Goal: Task Accomplishment & Management: Use online tool/utility

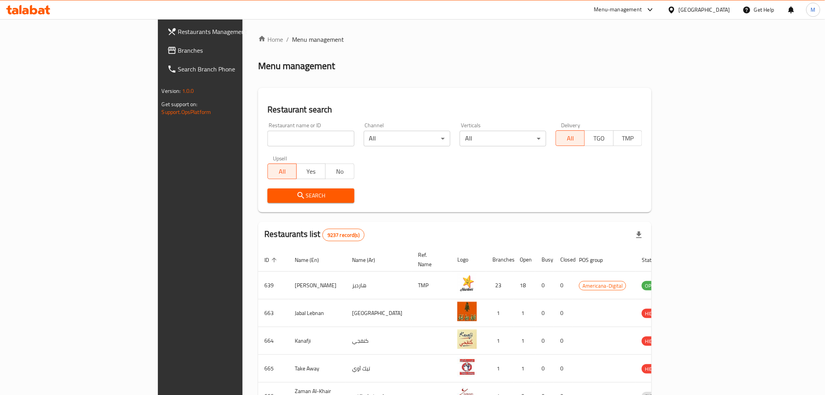
click at [267, 137] on input "search" at bounding box center [310, 139] width 87 height 16
paste input "Fresh World Market."
type input "Fresh World Market"
click at [274, 200] on span "Search" at bounding box center [311, 196] width 74 height 10
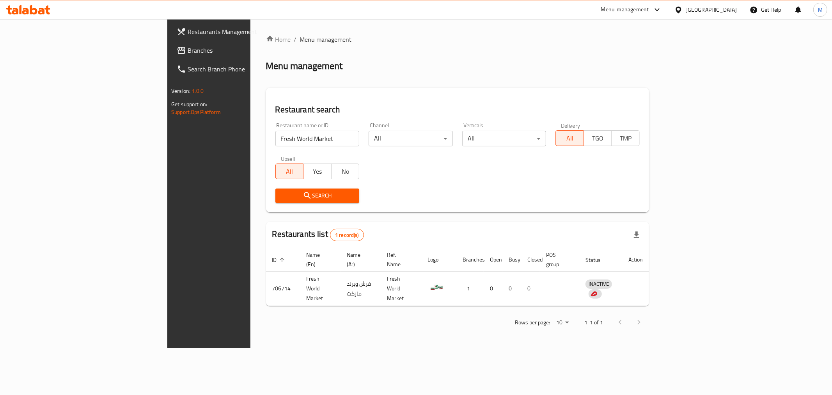
click at [188, 30] on span "Restaurants Management" at bounding box center [244, 31] width 112 height 9
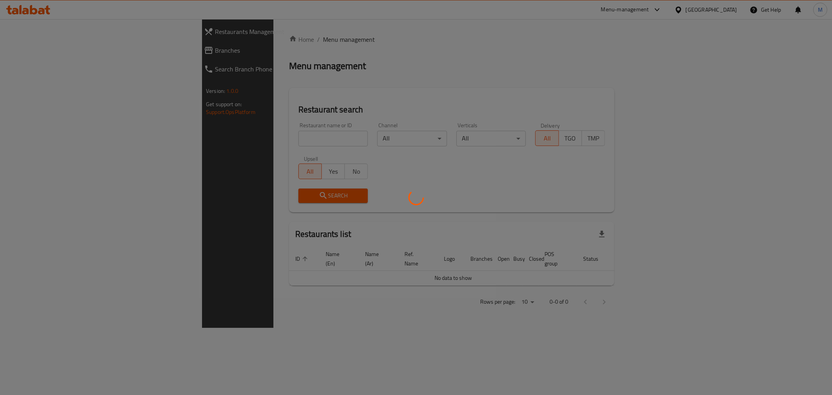
scroll to position [0, 53]
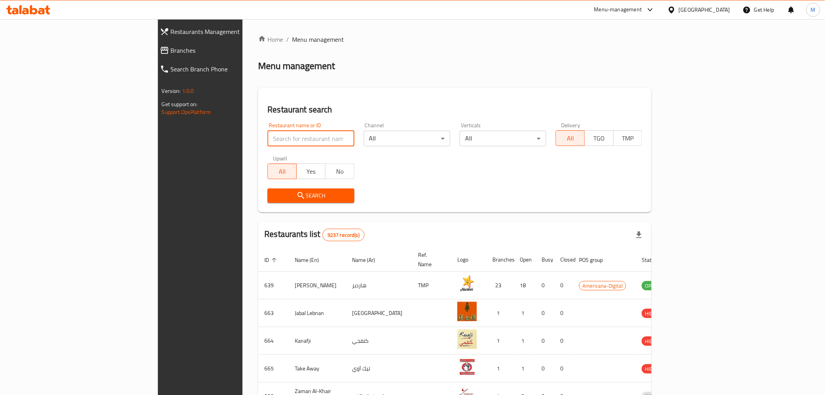
click at [267, 138] on input "search" at bounding box center [310, 139] width 87 height 16
paste input "Fresh World Market, Al Wukair"
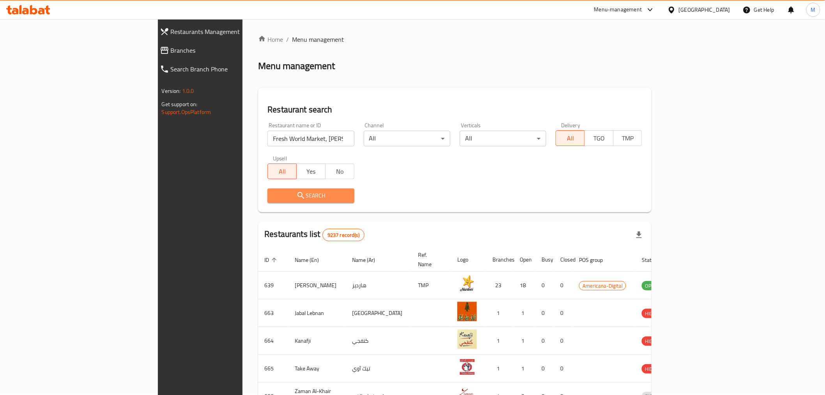
click at [274, 199] on span "Search" at bounding box center [311, 196] width 74 height 10
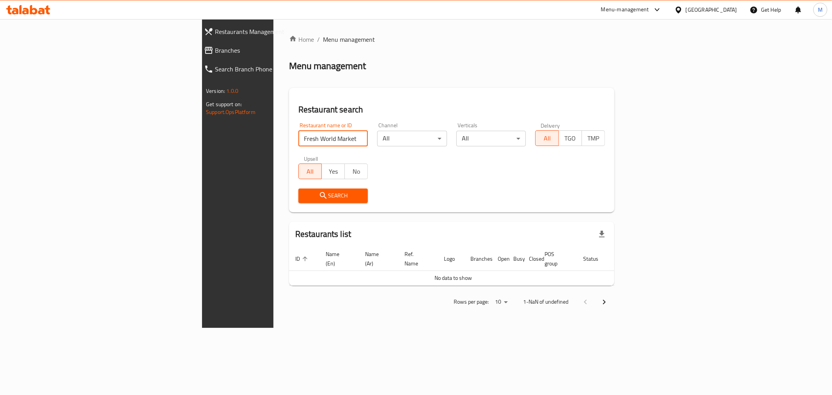
drag, startPoint x: 220, startPoint y: 139, endPoint x: 313, endPoint y: 127, distance: 93.1
click at [312, 128] on div "Restaurant name or ID Fresh World Market, Al Wukair Restaurant name or ID" at bounding box center [333, 134] width 70 height 24
type input "Fresh World Market"
click button "Search" at bounding box center [333, 195] width 70 height 14
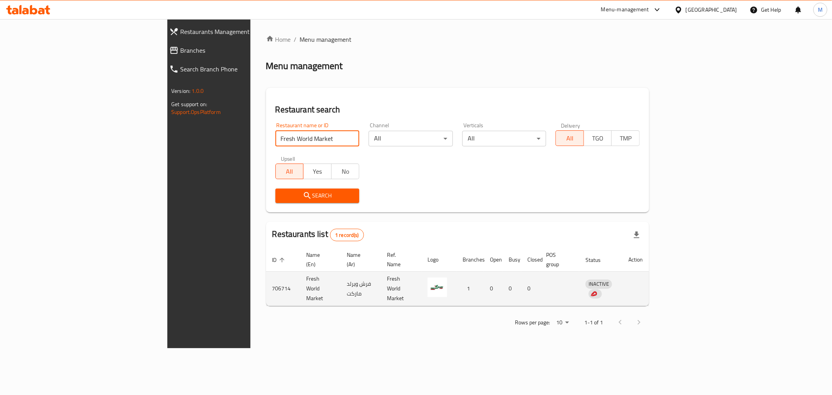
click at [266, 275] on td "706714" at bounding box center [283, 288] width 34 height 34
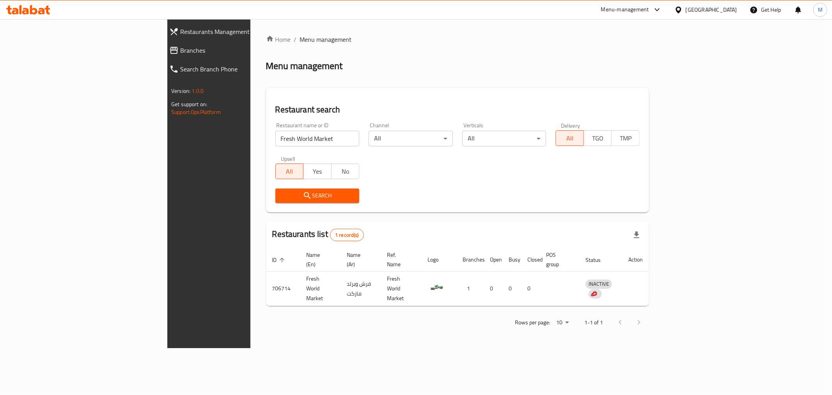
click at [451, 333] on div "Home / Menu management Menu management Restaurant search Restaurant name or ID …" at bounding box center [457, 183] width 414 height 329
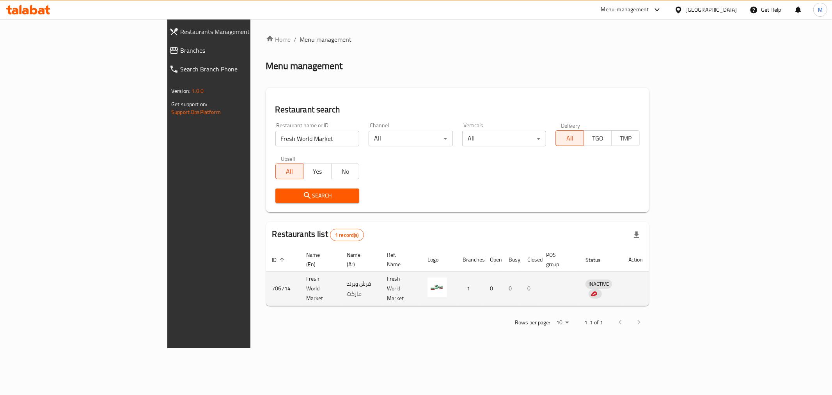
click at [266, 275] on td "706714" at bounding box center [283, 288] width 34 height 34
copy td "706714"
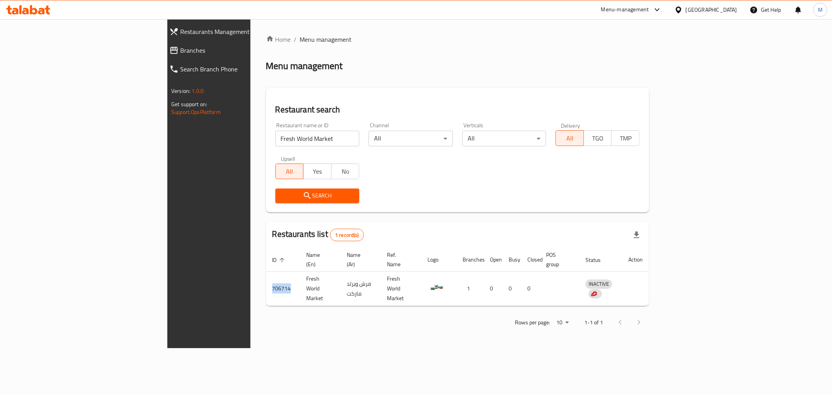
copy td "706714"
click at [24, 13] on icon at bounding box center [25, 11] width 7 height 7
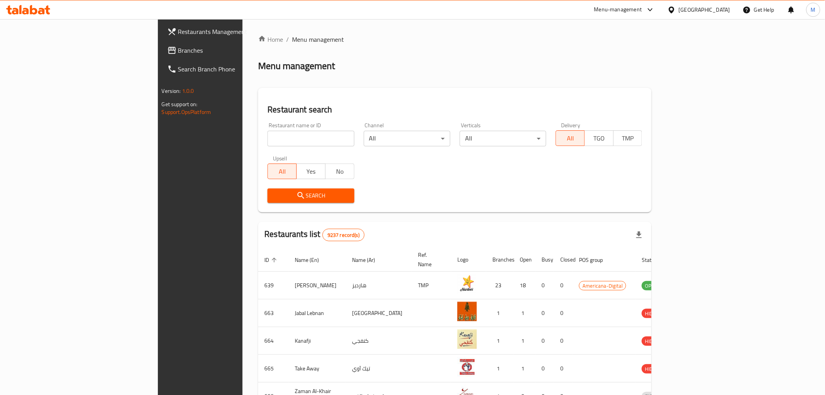
click at [263, 147] on div "Restaurant name or ID Restaurant name or ID" at bounding box center [311, 134] width 96 height 33
click at [267, 141] on input "search" at bounding box center [310, 139] width 87 height 16
paste input "Fresh World Market, Al Wukair"
type input "Fresh World Market, Al Wukair"
click at [178, 50] on span "Branches" at bounding box center [233, 50] width 111 height 9
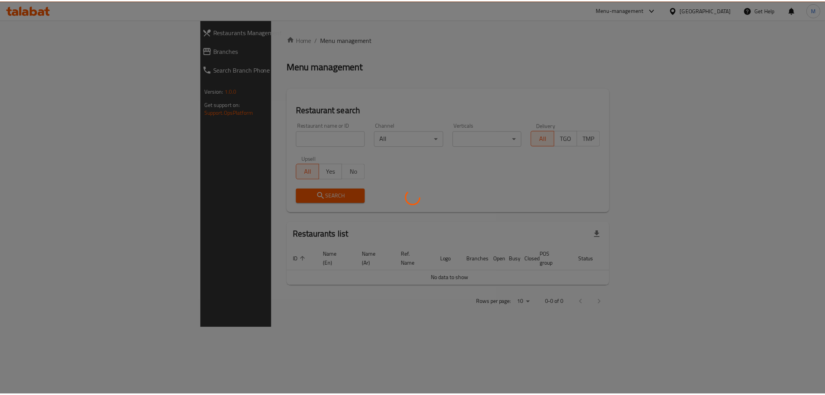
scroll to position [0, 53]
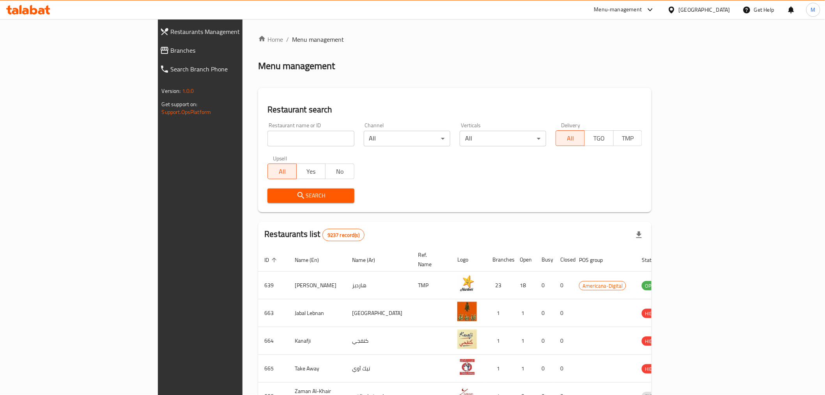
click at [267, 131] on input "search" at bounding box center [310, 139] width 87 height 16
paste input "Cut Fruits"
type input "Cut Fruits"
click at [309, 138] on input "Cut Fruits" at bounding box center [310, 139] width 87 height 16
click at [305, 140] on input "Cut Fruits" at bounding box center [310, 139] width 87 height 16
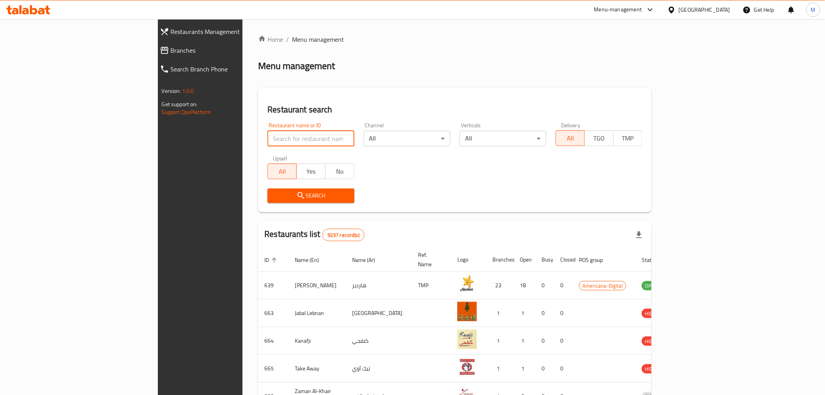
click at [171, 32] on span "Restaurants Management" at bounding box center [230, 31] width 119 height 9
